Goal: Check status: Check status

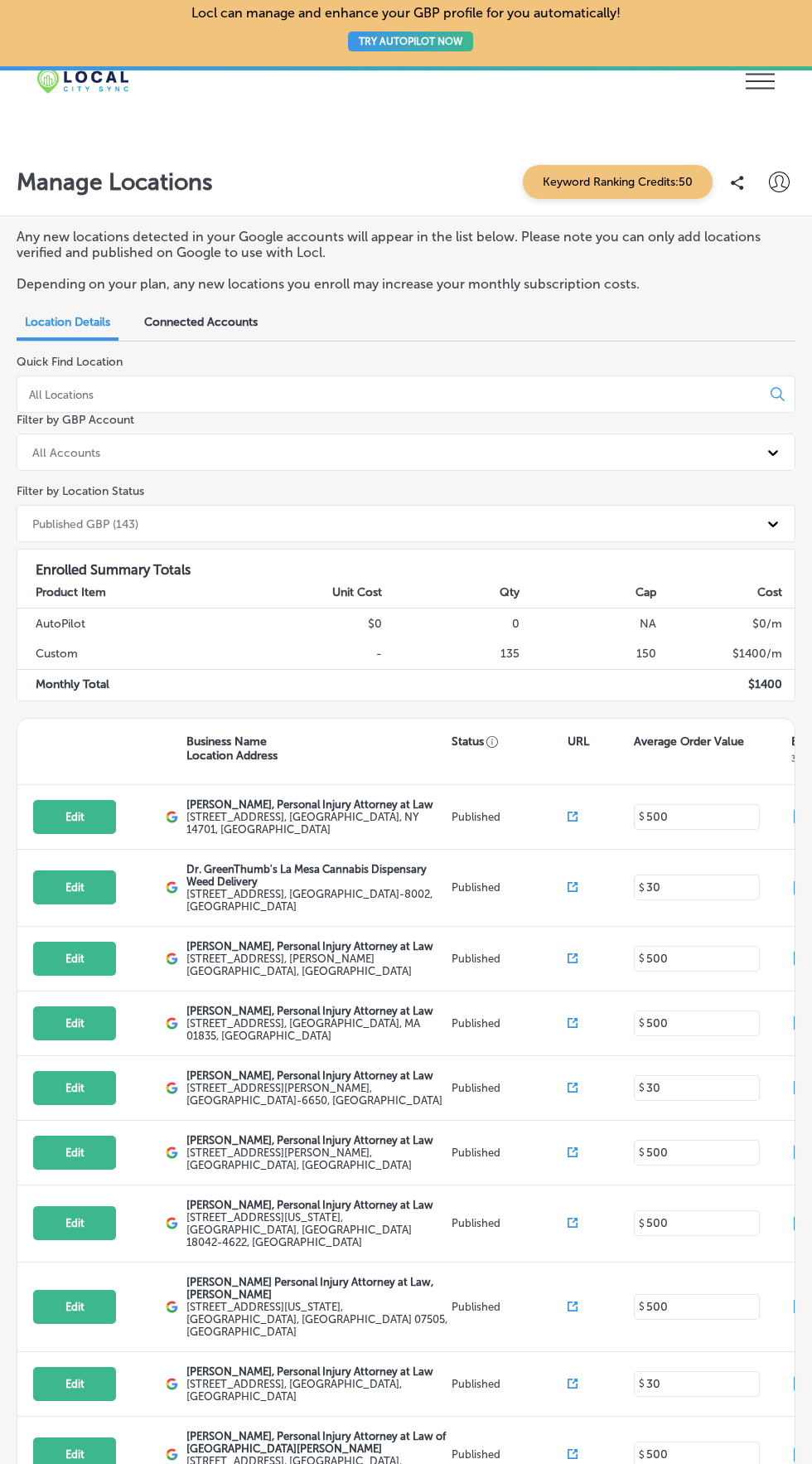
click at [759, 74] on icon at bounding box center [760, 81] width 29 height 16
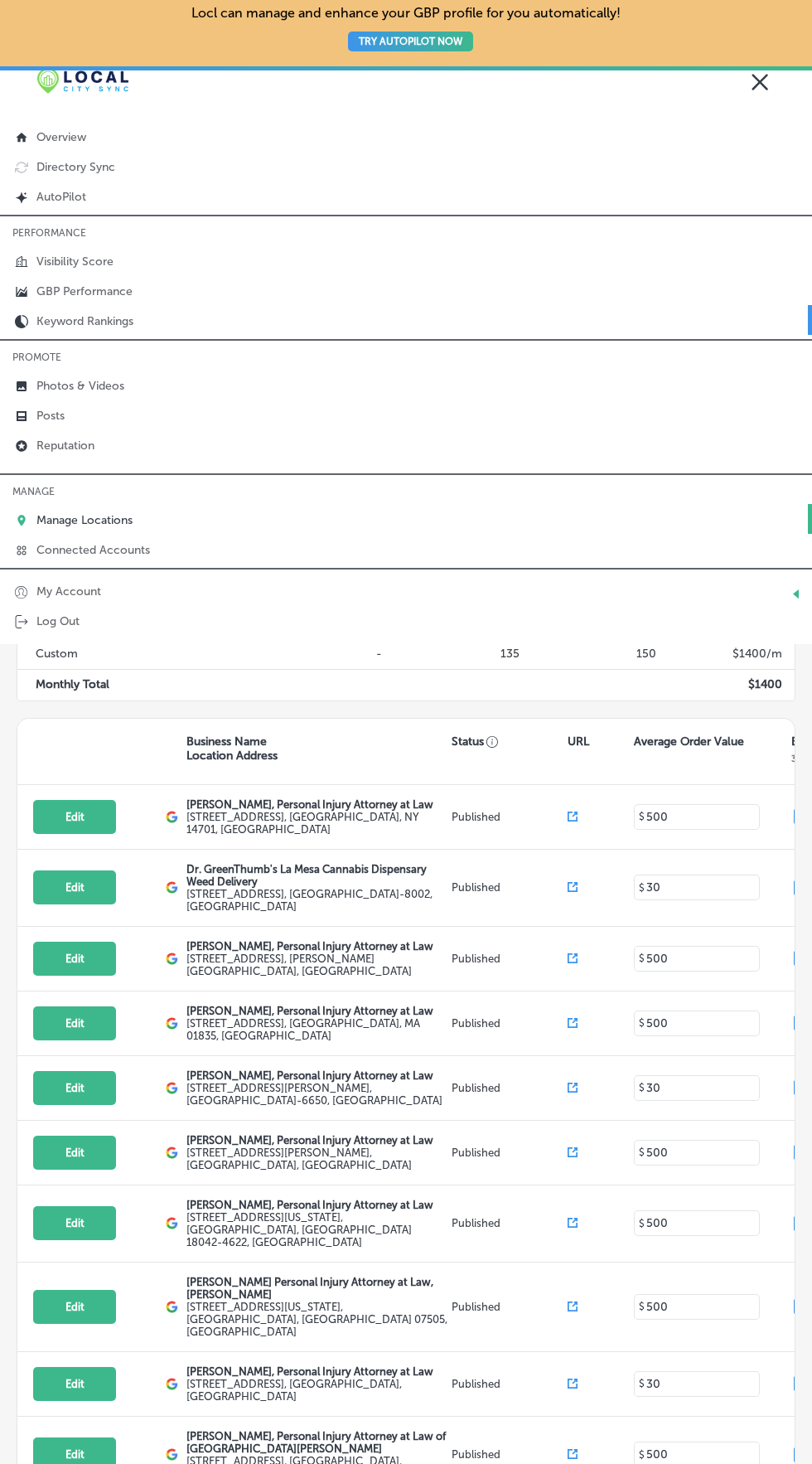
click at [116, 320] on p "Keyword Rankings" at bounding box center [85, 322] width 97 height 14
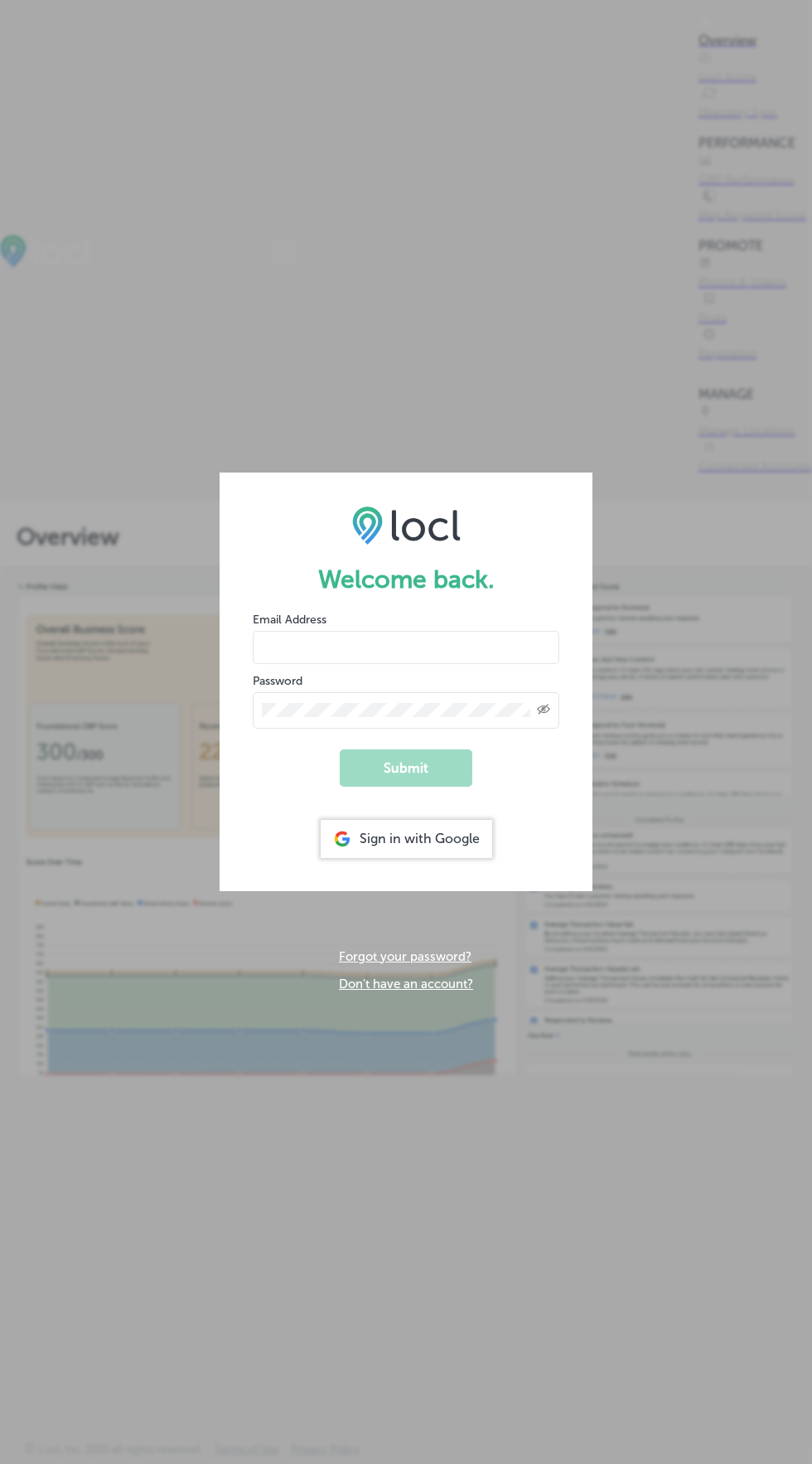
click at [449, 647] on input "email" at bounding box center [406, 647] width 307 height 33
type input "usama@esketchers.com"
click at [340, 749] on button "Submit" at bounding box center [406, 767] width 132 height 38
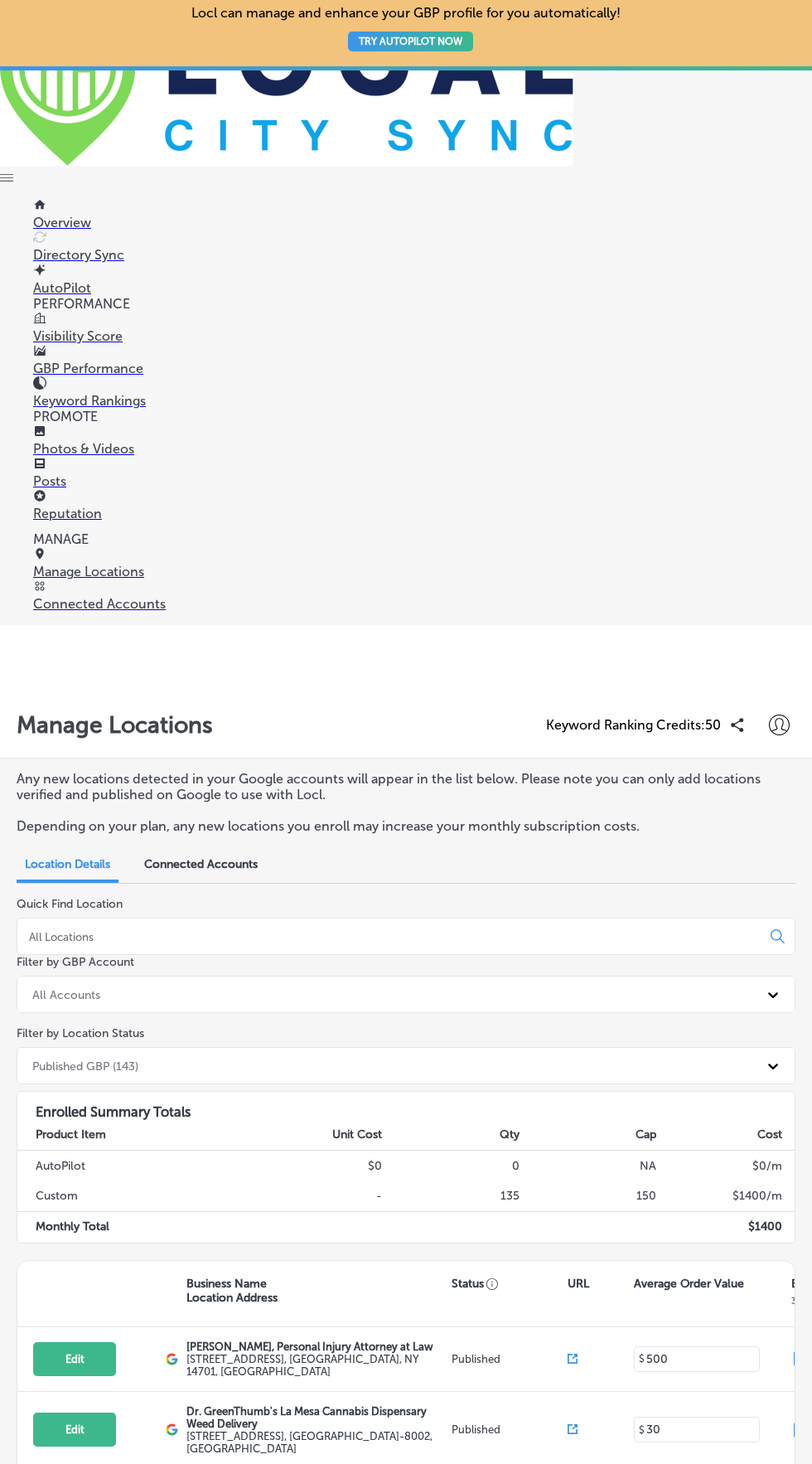
click at [131, 403] on p "Keyword Rankings" at bounding box center [423, 401] width 780 height 16
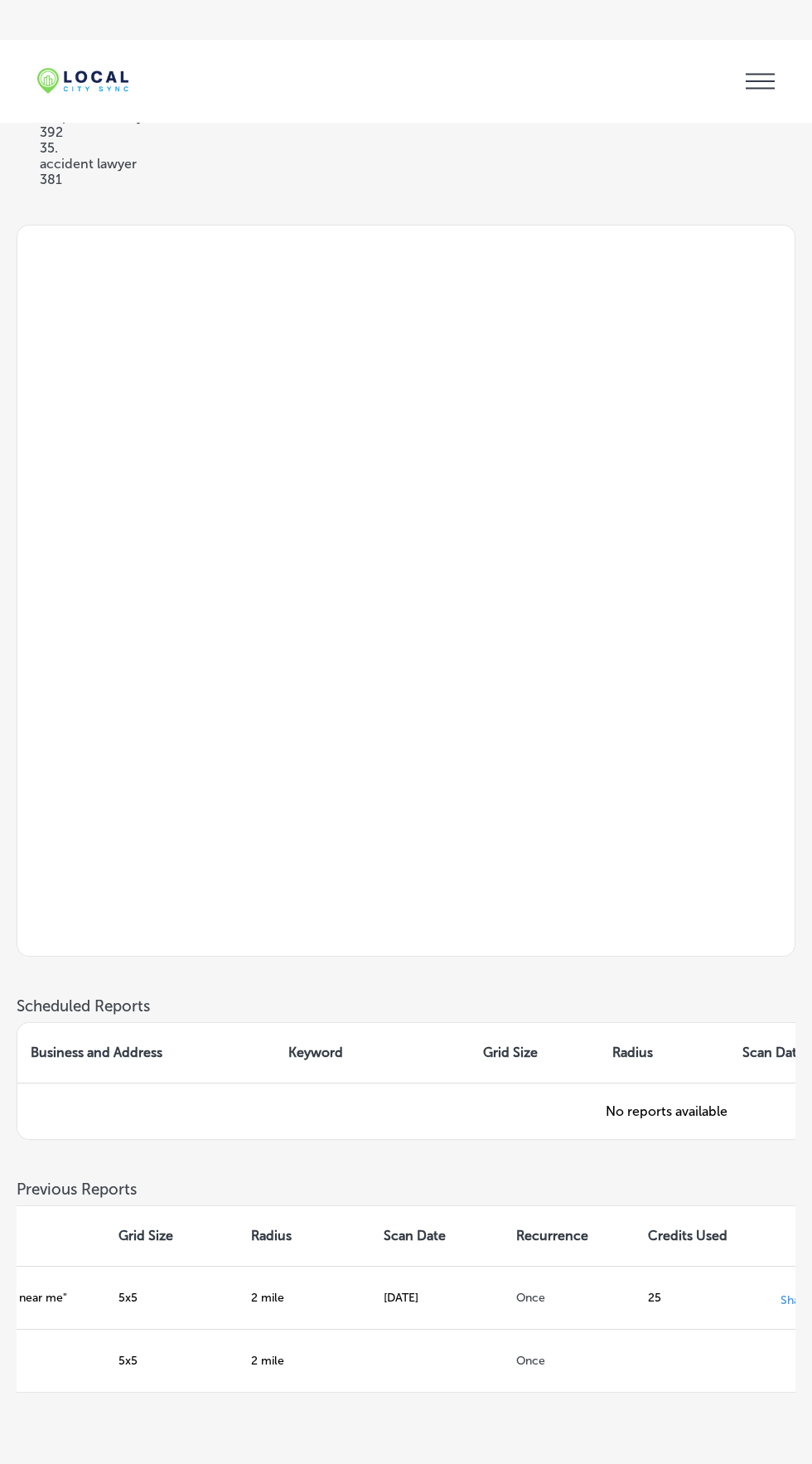
scroll to position [0, 547]
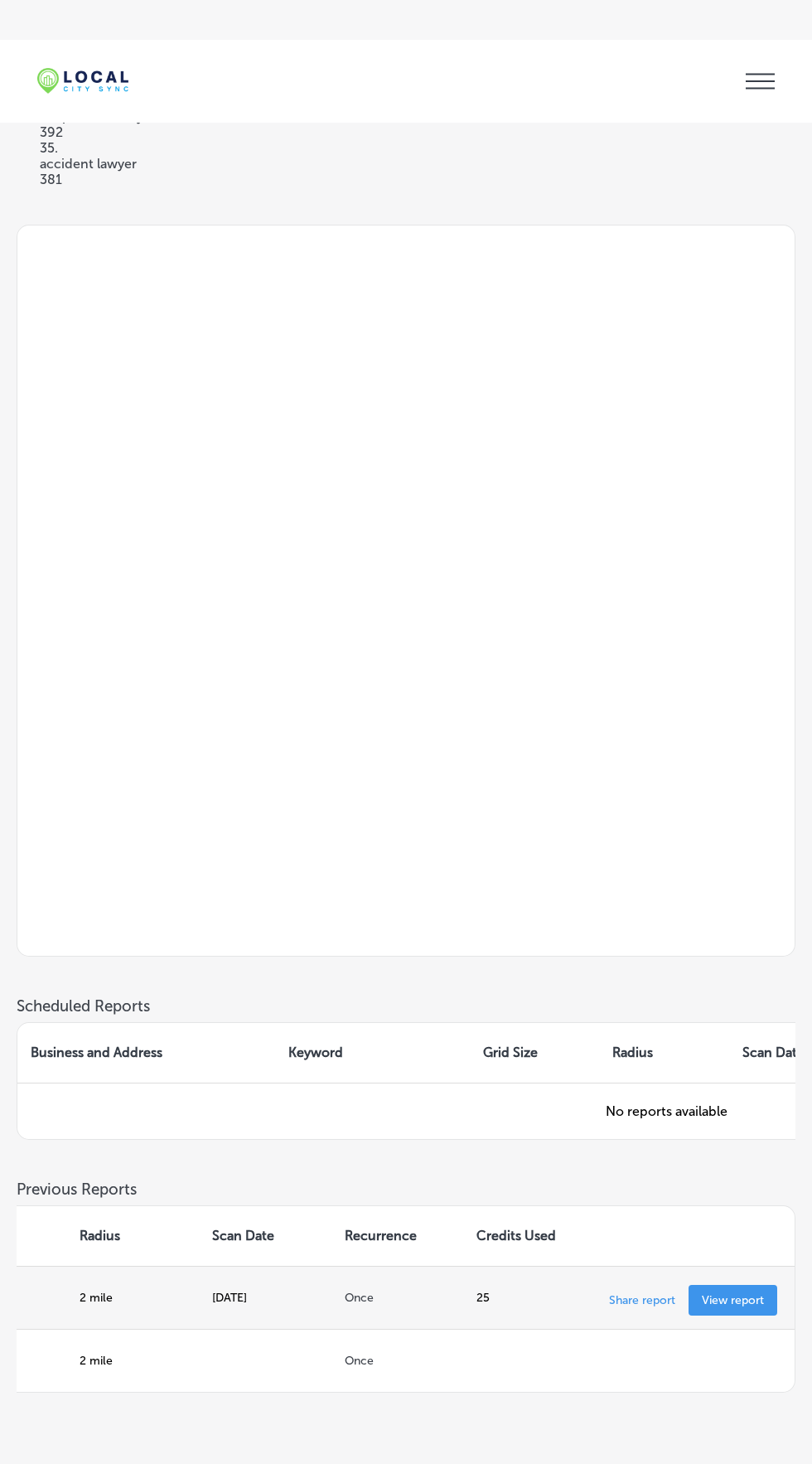
click at [706, 1316] on link "View report" at bounding box center [732, 1300] width 88 height 31
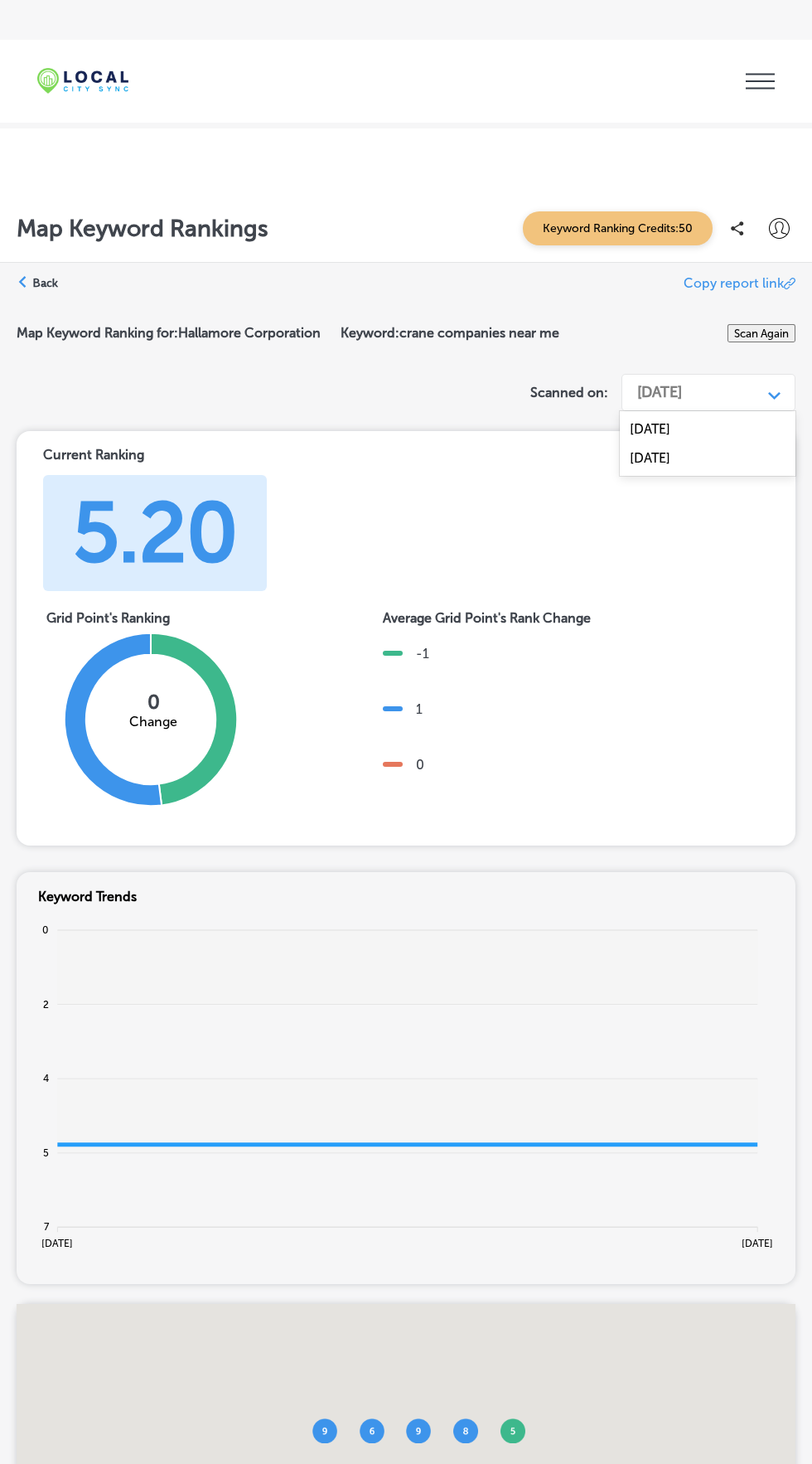
click at [754, 426] on div "Sep 30, 2024" at bounding box center [708, 428] width 176 height 29
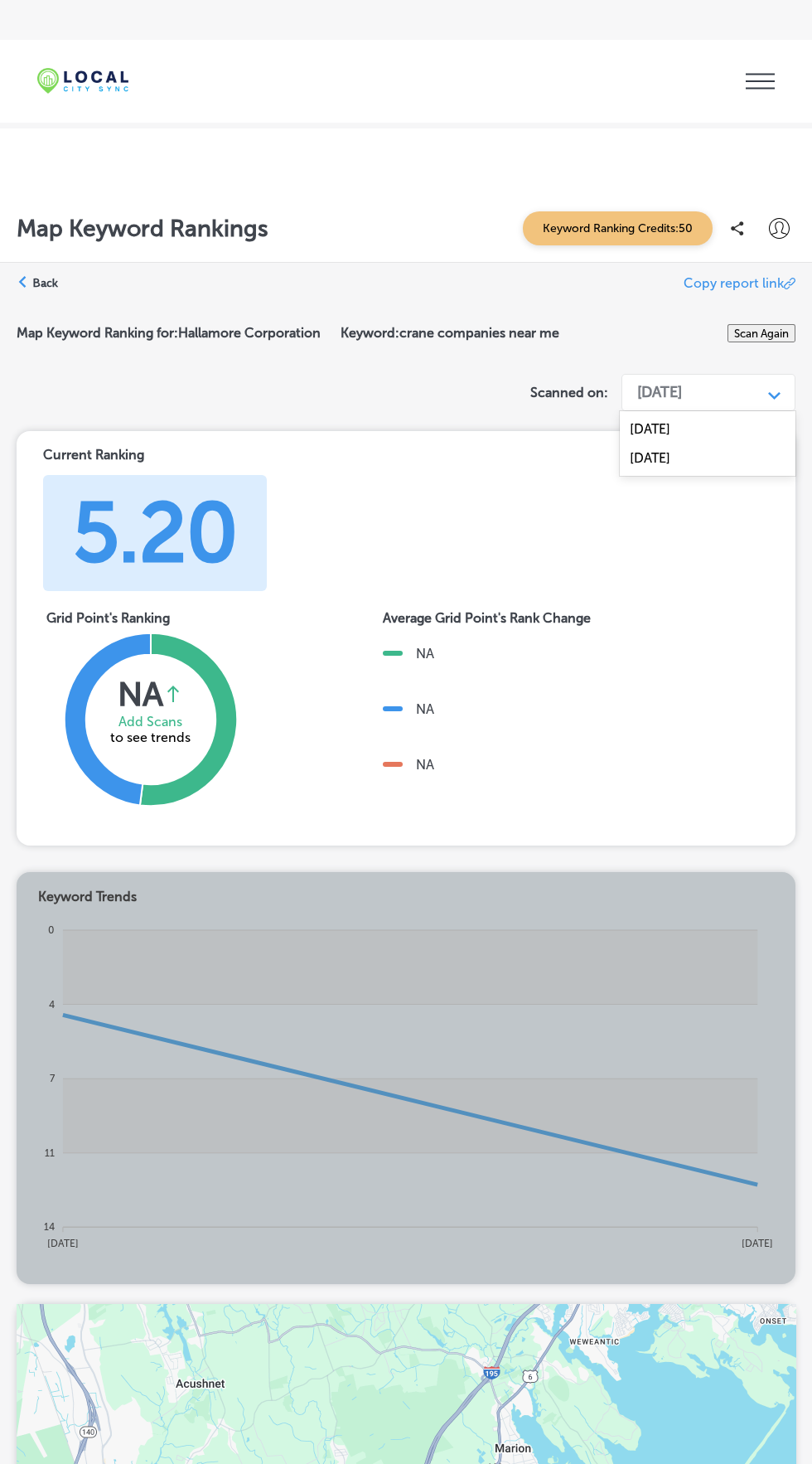
click at [729, 468] on div "Aug 21, 2025" at bounding box center [708, 457] width 176 height 29
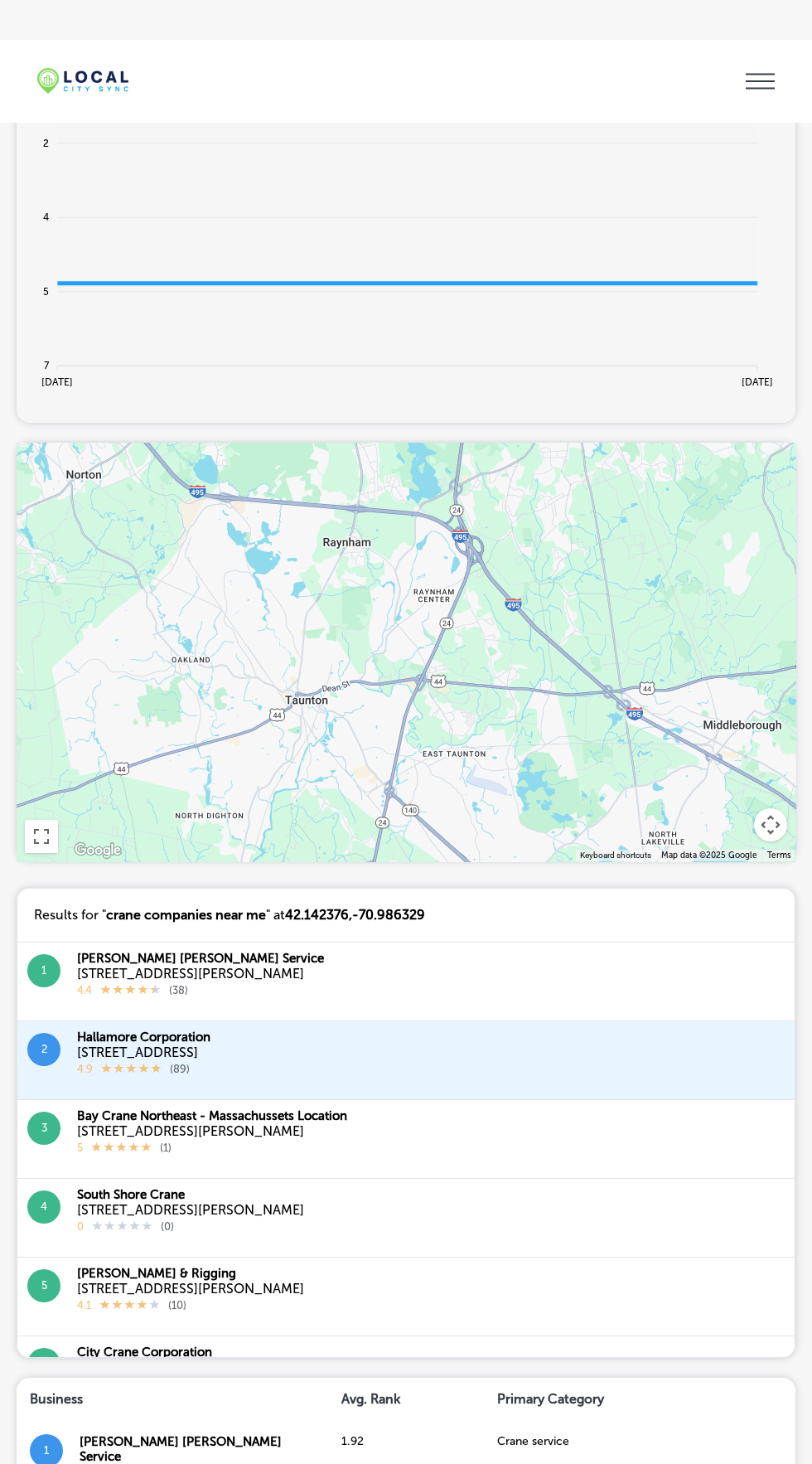
scroll to position [861, 0]
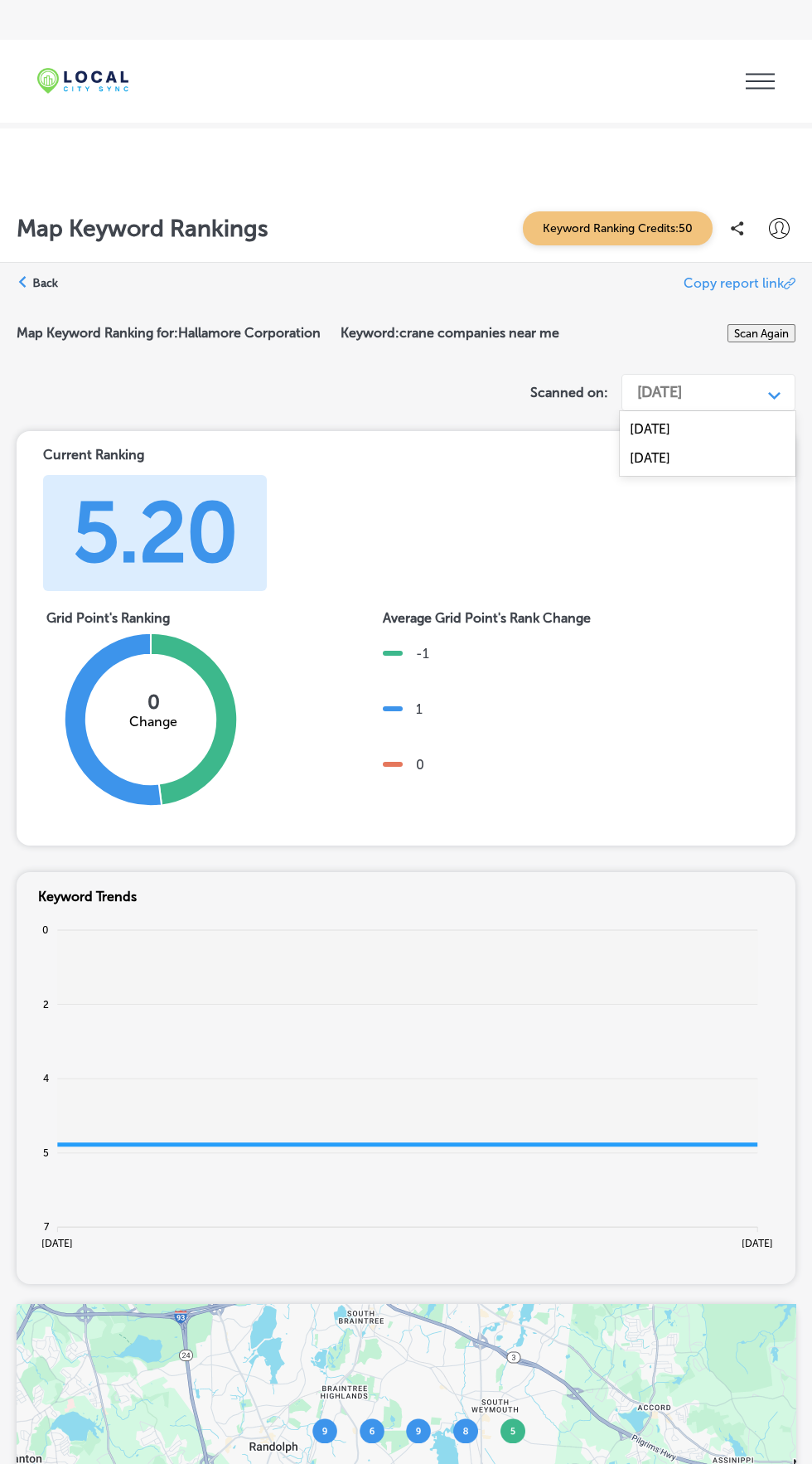
click at [721, 429] on div "Sep 30, 2024" at bounding box center [708, 428] width 176 height 29
